Goal: Use online tool/utility: Utilize a website feature to perform a specific function

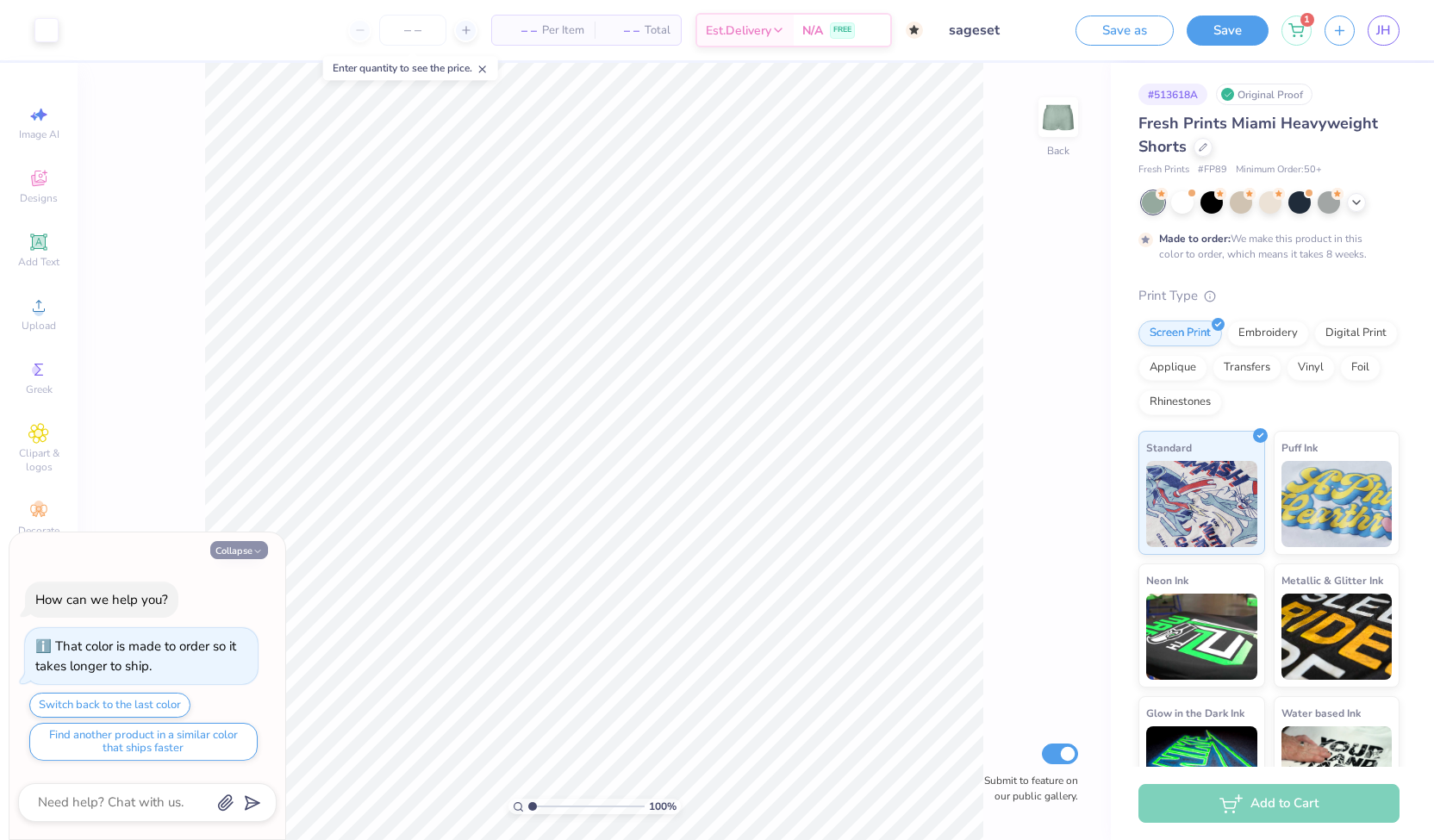
click at [246, 559] on button "Collapse" at bounding box center [240, 550] width 58 height 18
type textarea "x"
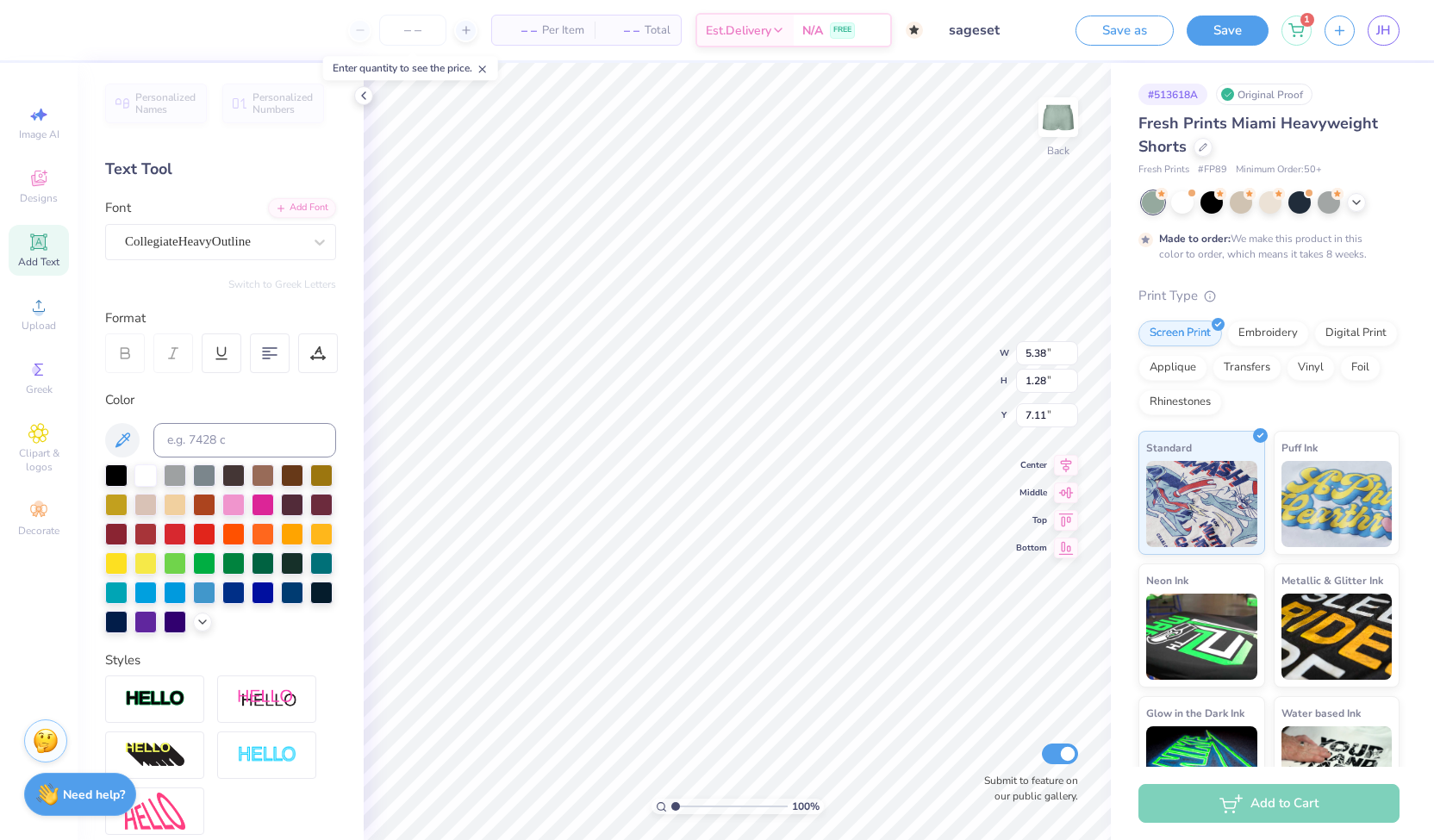
scroll to position [14, 2]
click at [195, 628] on icon at bounding box center [202, 620] width 14 height 14
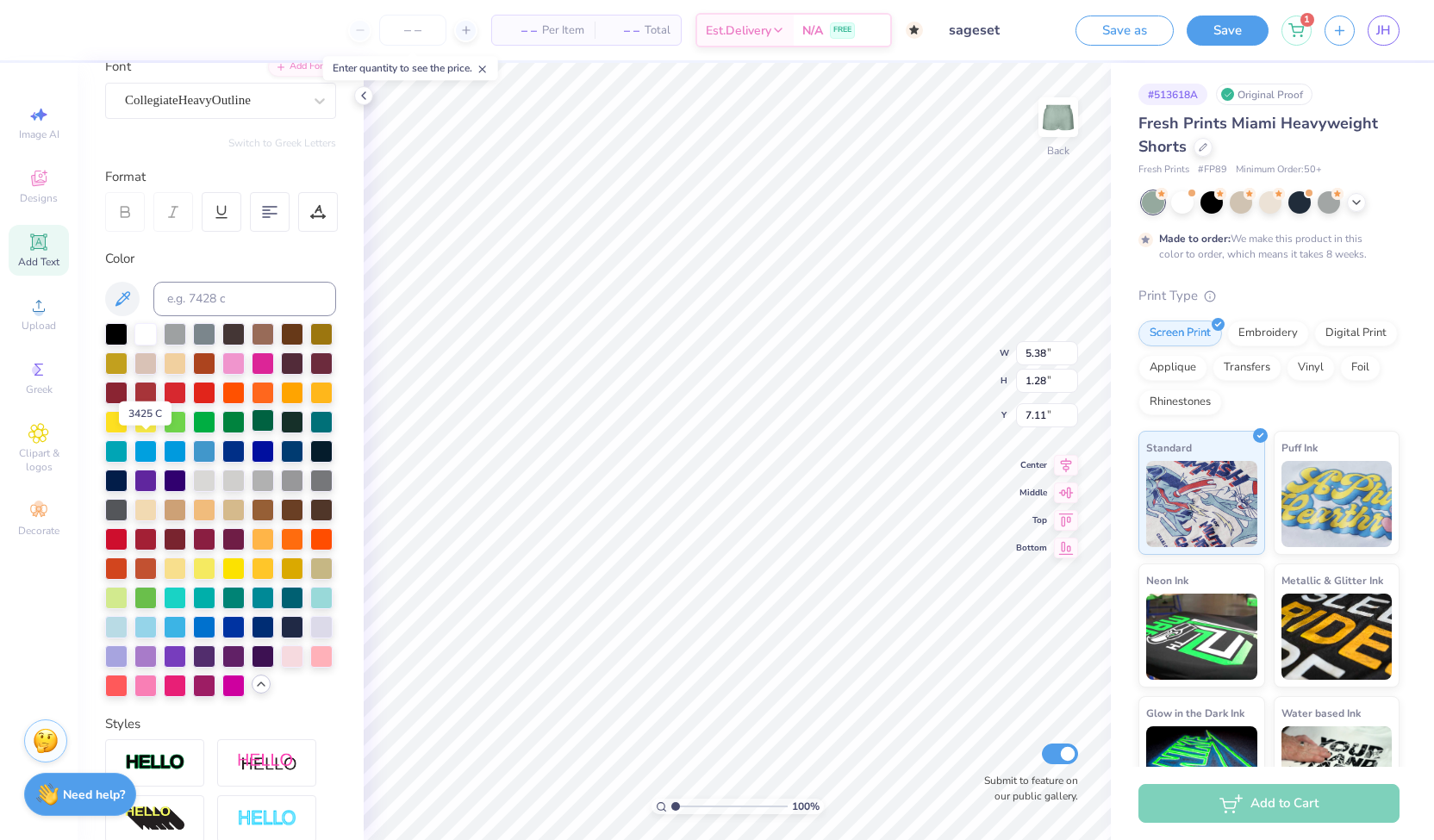
scroll to position [143, 0]
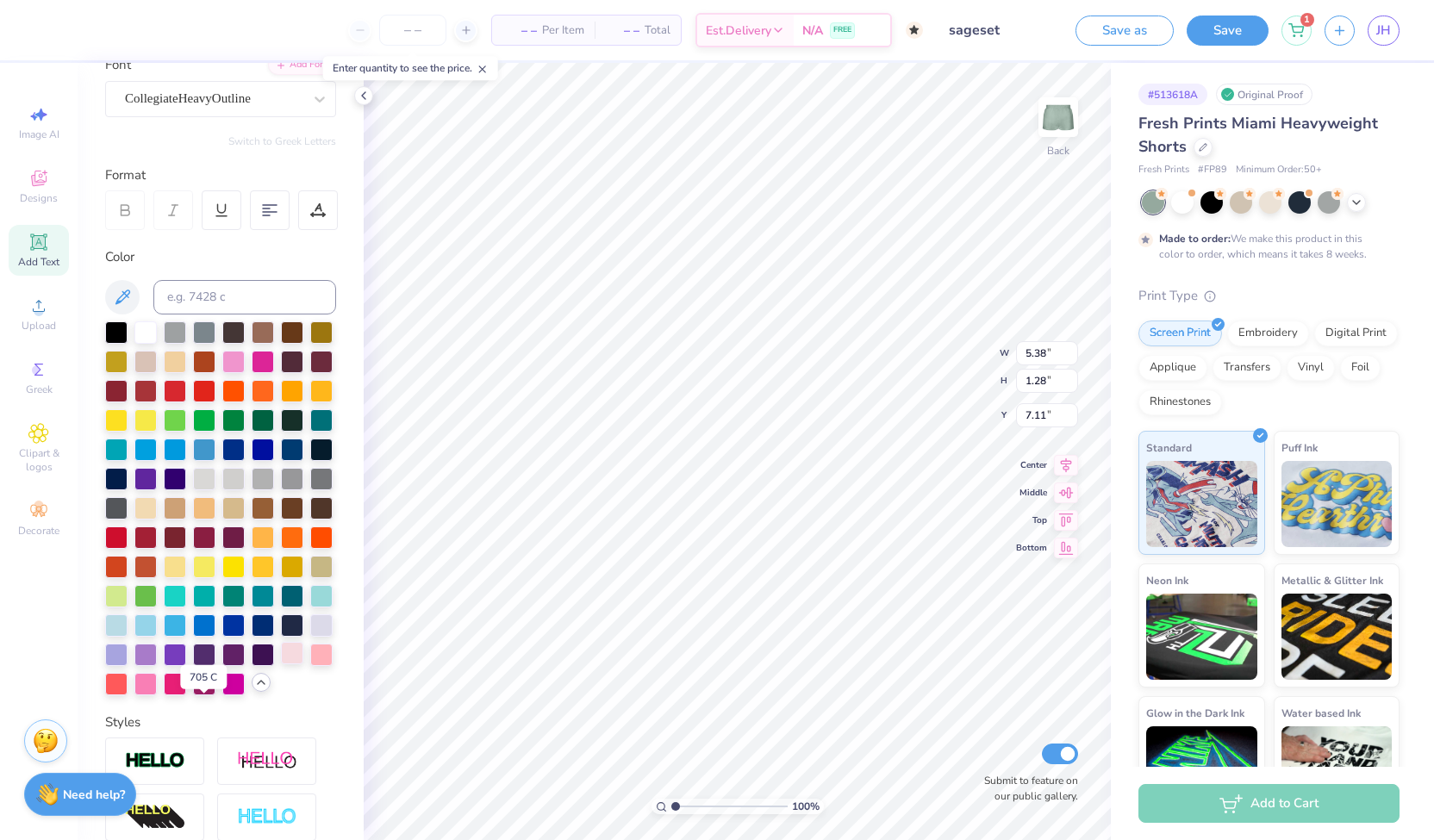
click at [281, 665] on div at bounding box center [292, 653] width 23 height 23
type input "1.98"
type input "0.34"
type input "8.05"
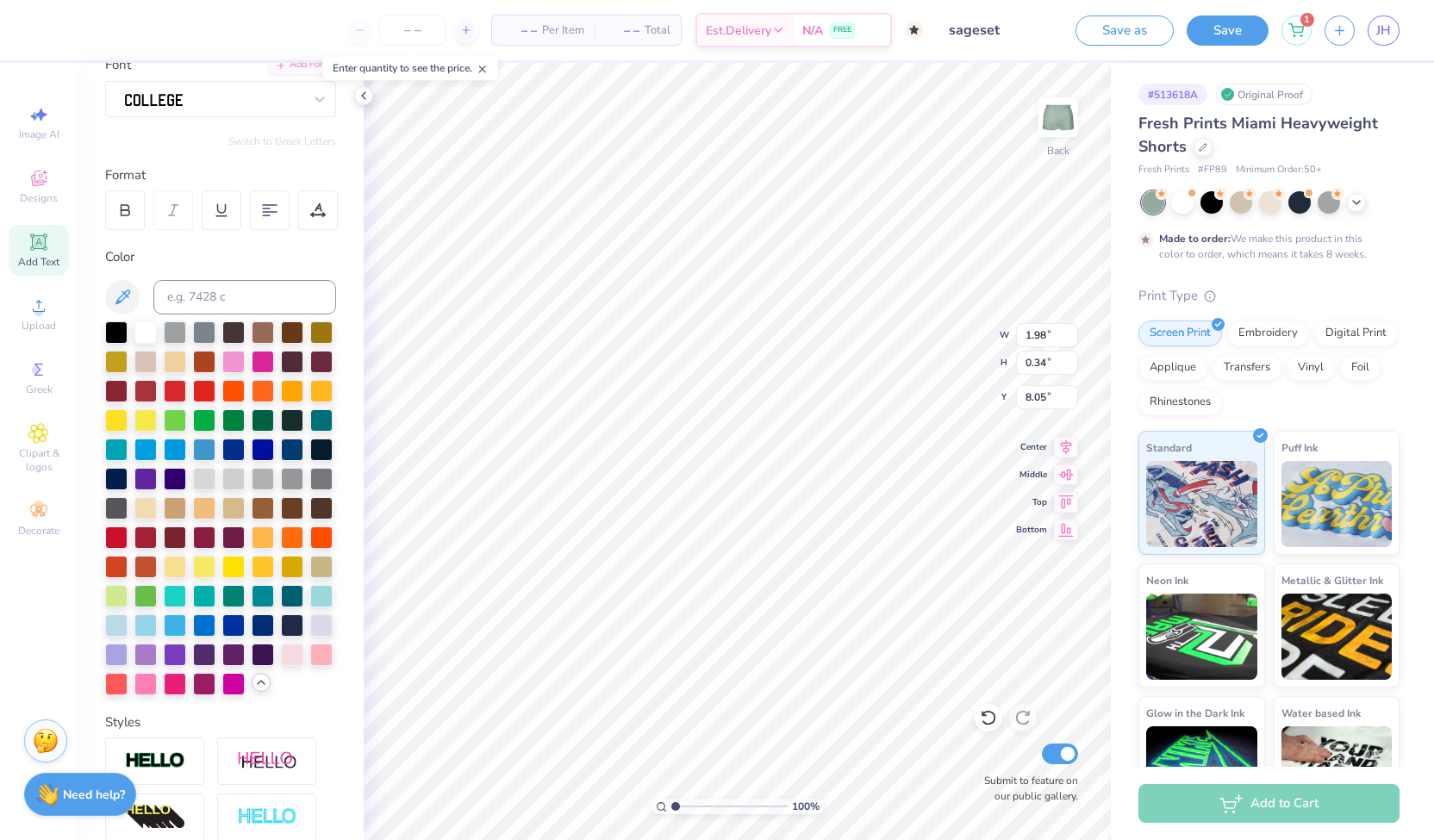
scroll to position [14, 2]
click at [281, 665] on div at bounding box center [292, 653] width 23 height 23
click at [363, 99] on icon at bounding box center [363, 95] width 14 height 14
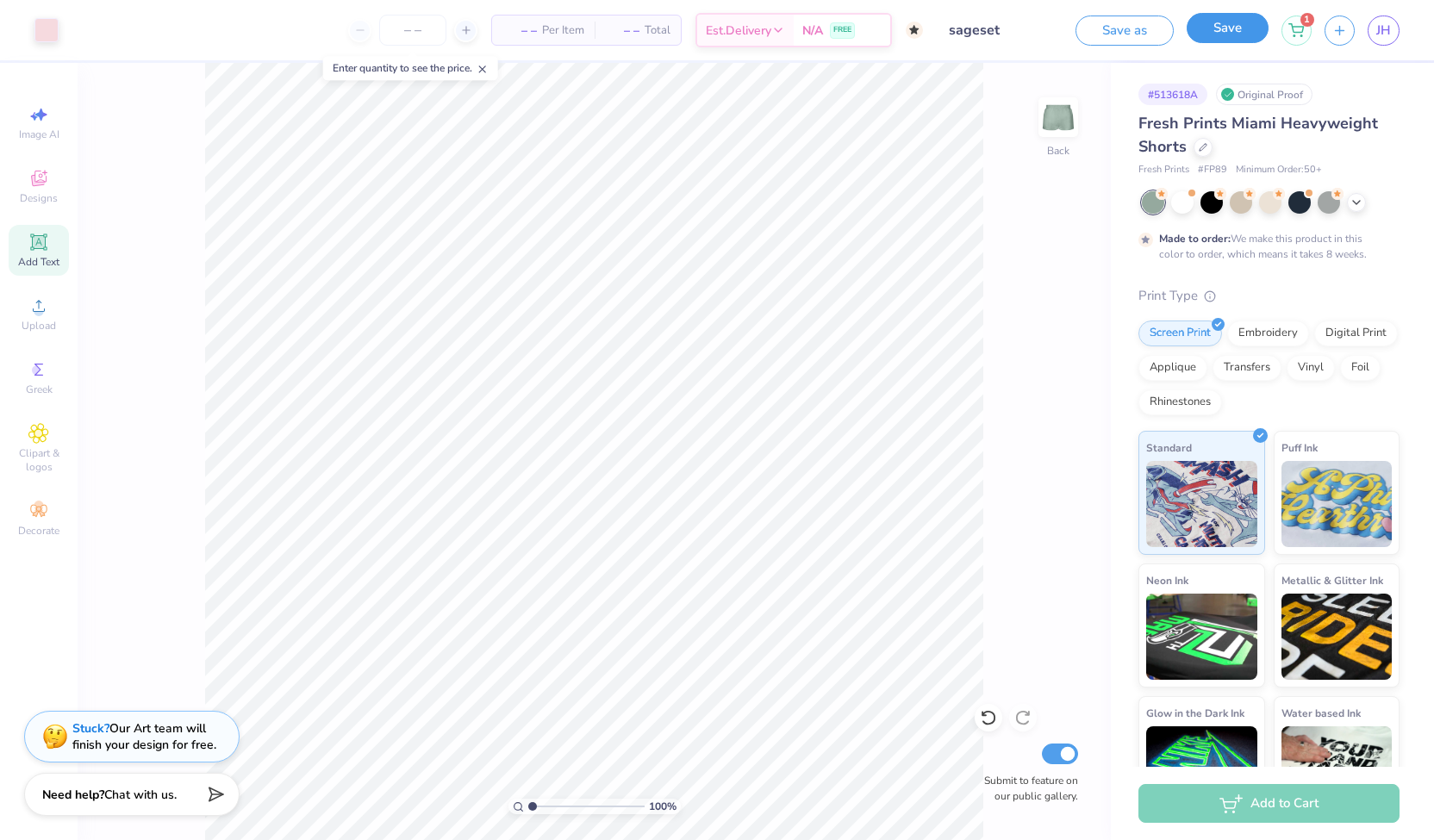
click at [1199, 26] on button "Save" at bounding box center [1228, 27] width 82 height 30
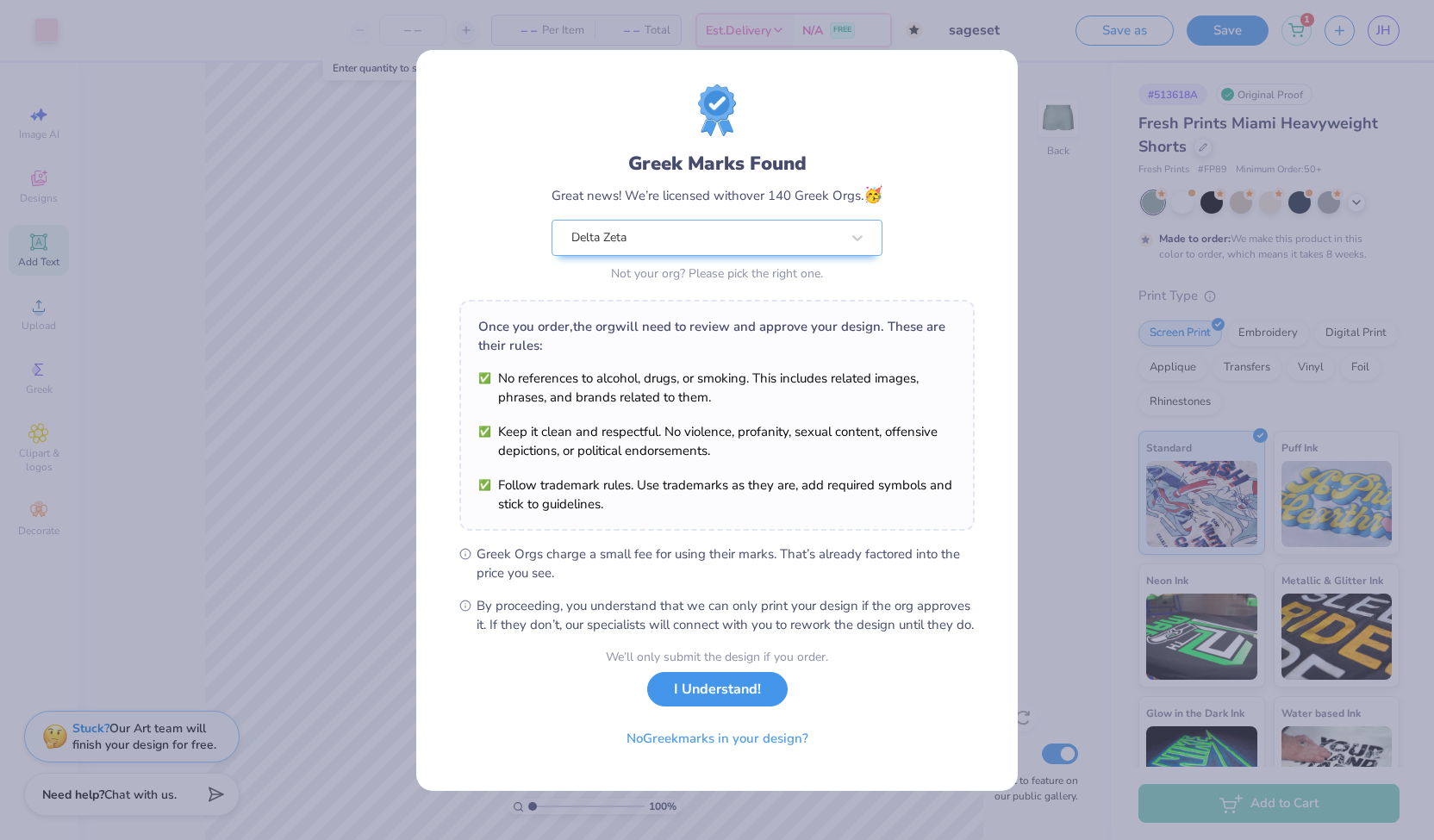
click at [689, 698] on button "I Understand!" at bounding box center [717, 689] width 141 height 35
